Goal: Find specific page/section: Find specific page/section

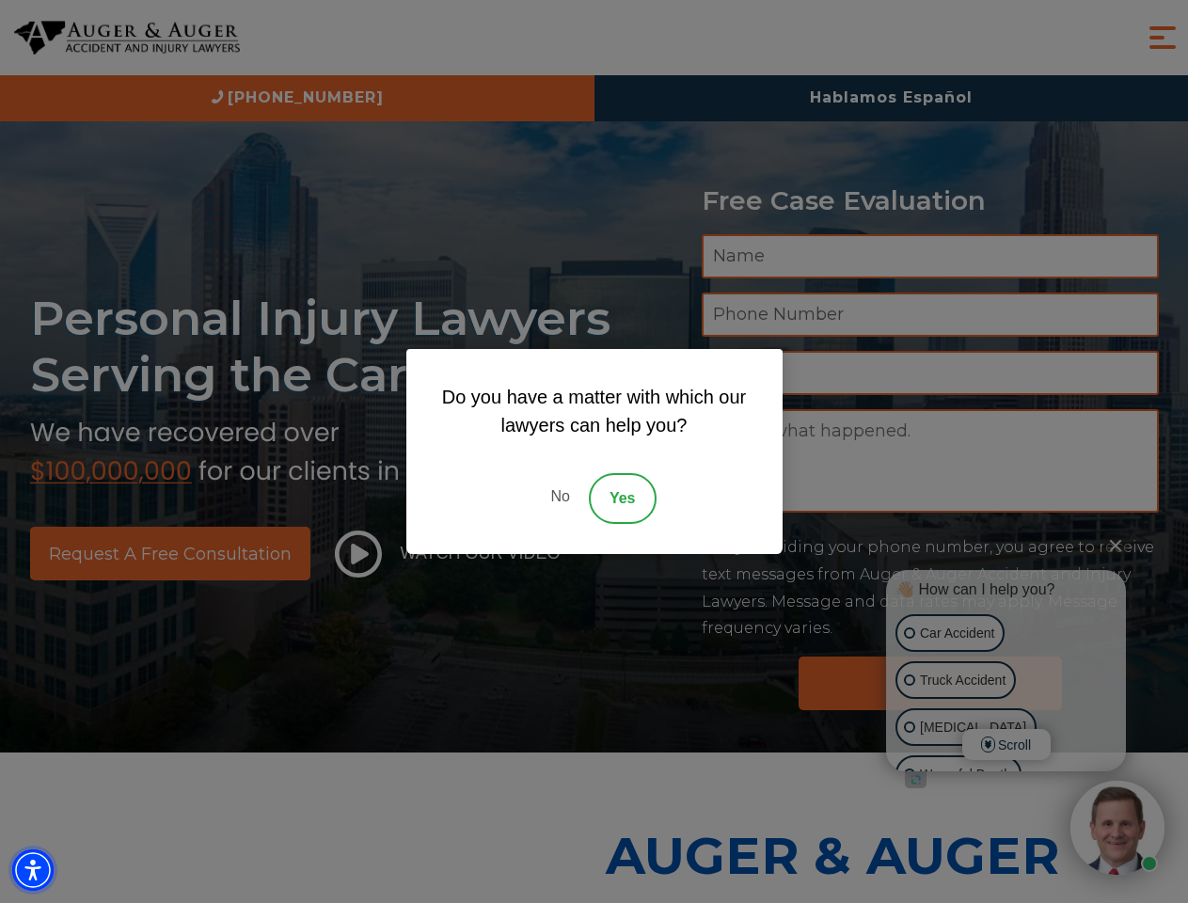
click at [33, 870] on img "Accessibility Menu" at bounding box center [32, 869] width 41 height 41
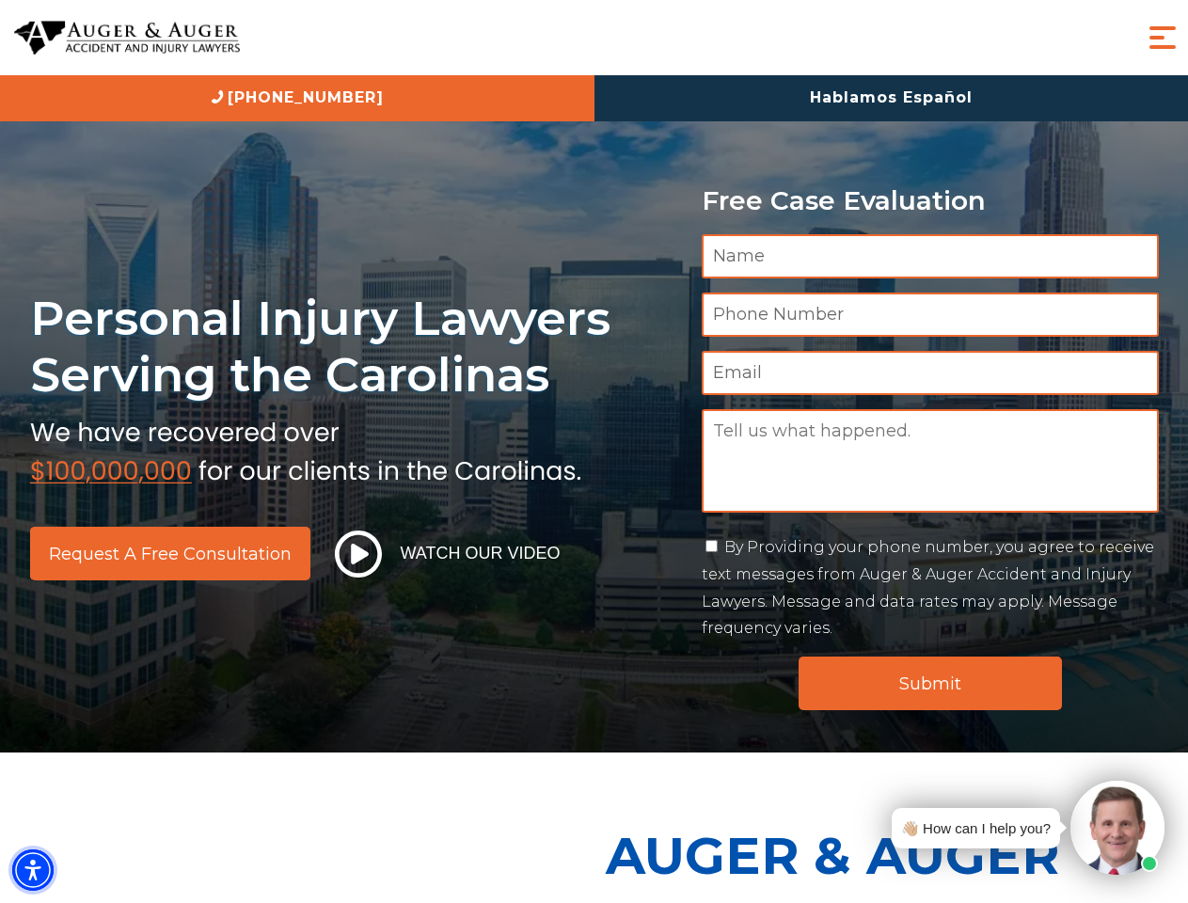
click at [33, 870] on img "Accessibility Menu" at bounding box center [32, 869] width 41 height 41
